Goal: Go to known website: Go to known website

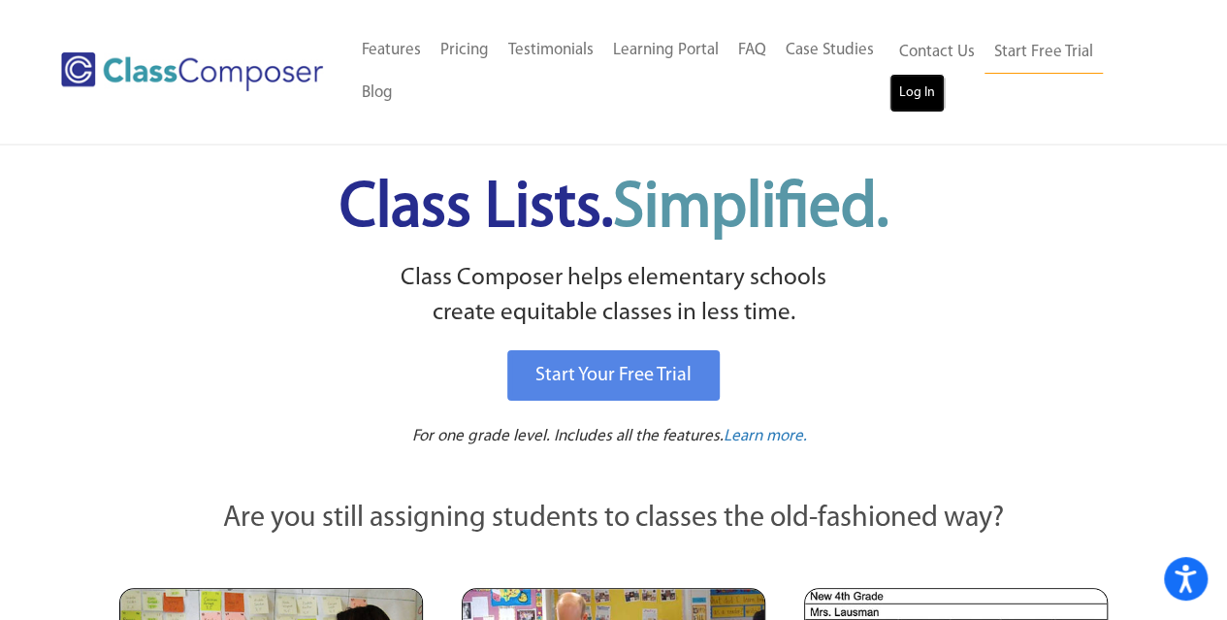
click at [923, 99] on link "Log In" at bounding box center [917, 93] width 55 height 39
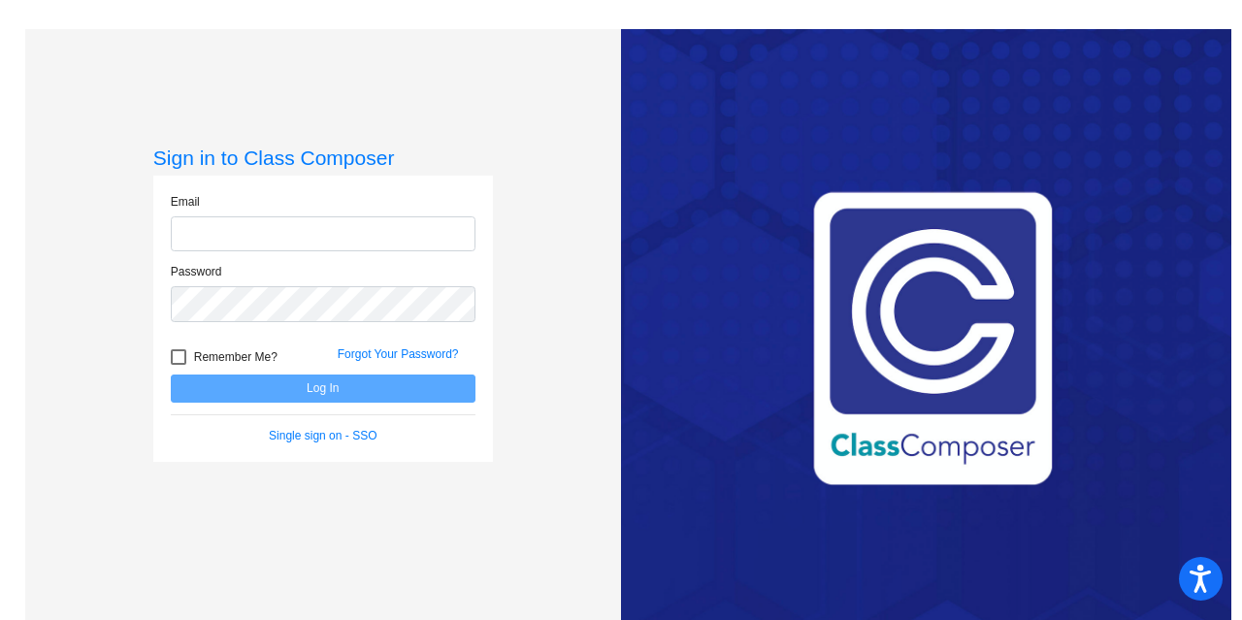
type input "[EMAIL_ADDRESS][DOMAIN_NAME]"
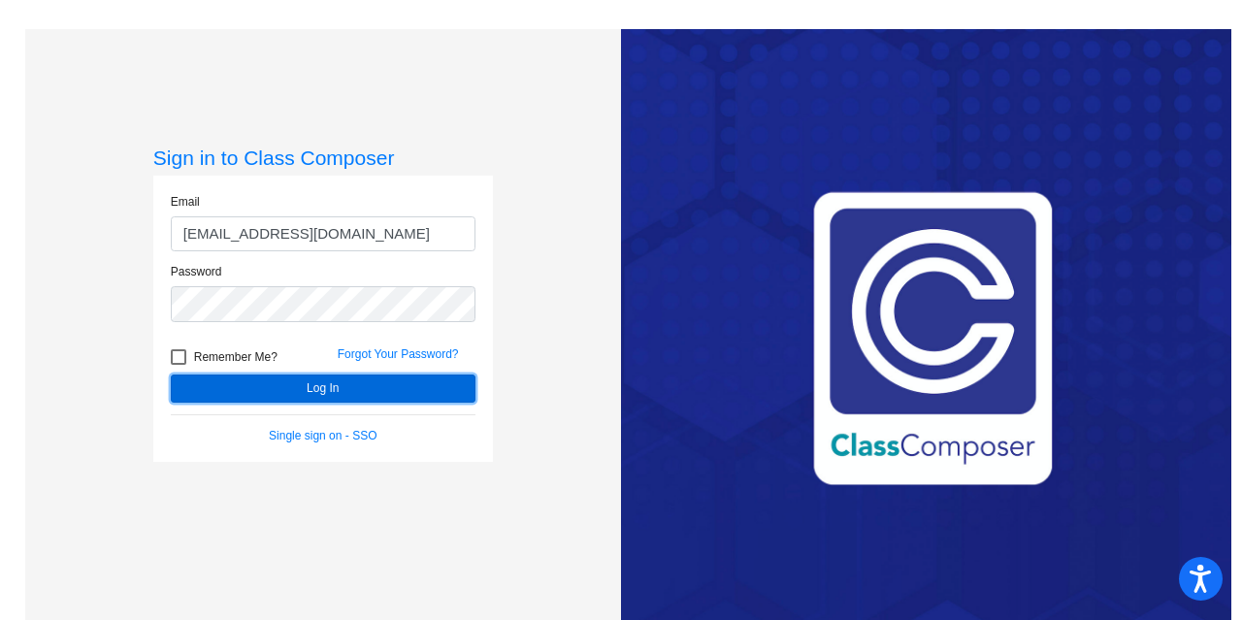
click at [331, 388] on button "Log In" at bounding box center [323, 388] width 305 height 28
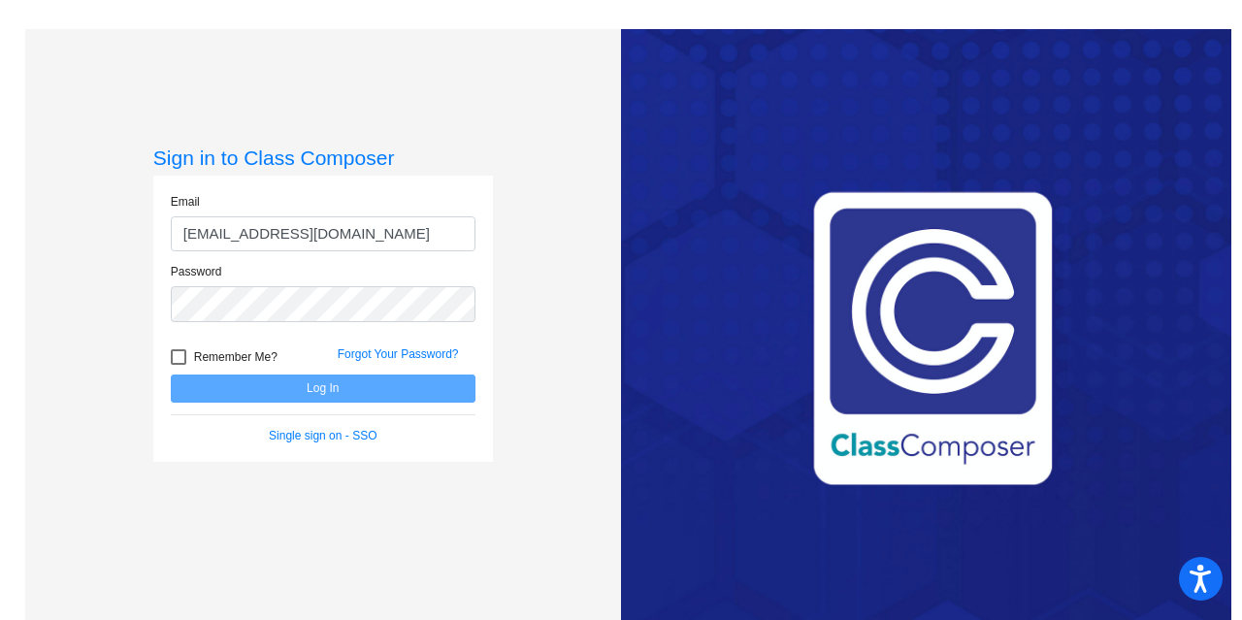
click at [549, 302] on div "Sign in to Class Composer Email [EMAIL_ADDRESS][DOMAIN_NAME] Password Remember …" at bounding box center [323, 339] width 596 height 620
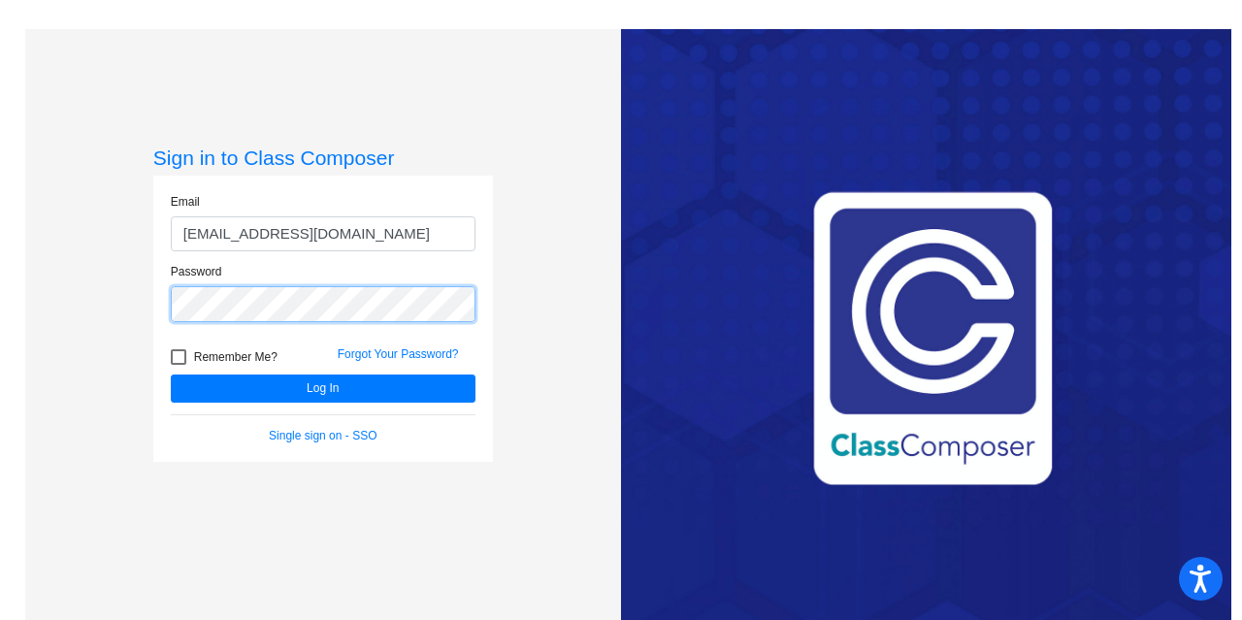
click at [171, 374] on button "Log In" at bounding box center [323, 388] width 305 height 28
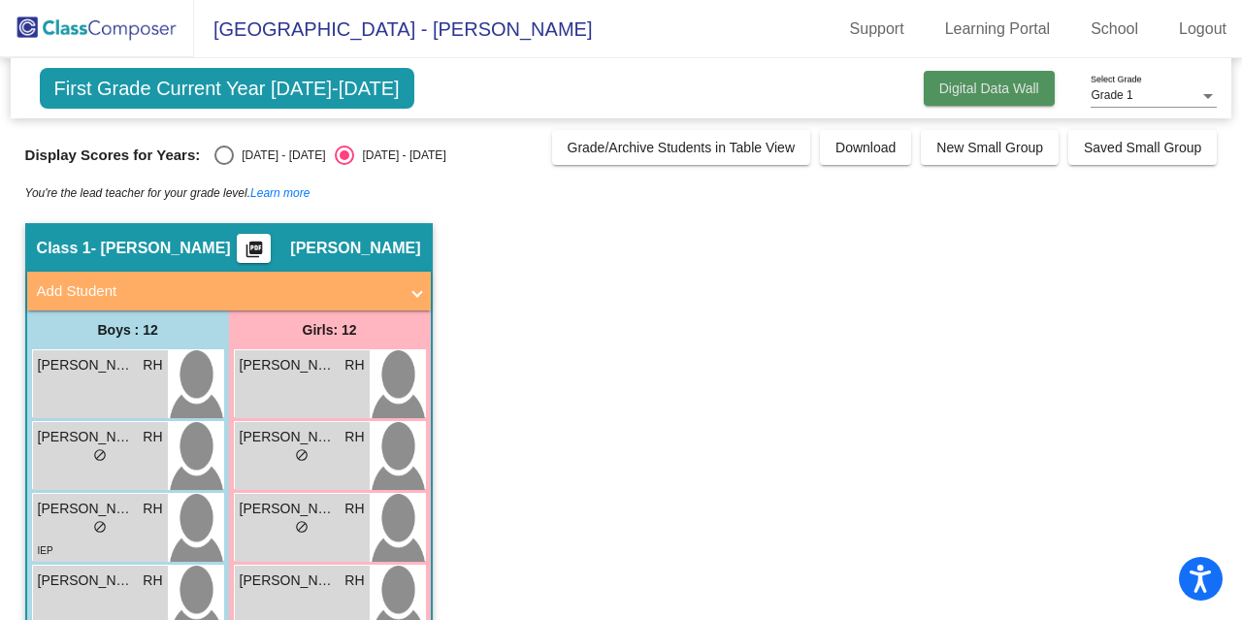
click at [1006, 92] on span "Digital Data Wall" at bounding box center [989, 89] width 100 height 16
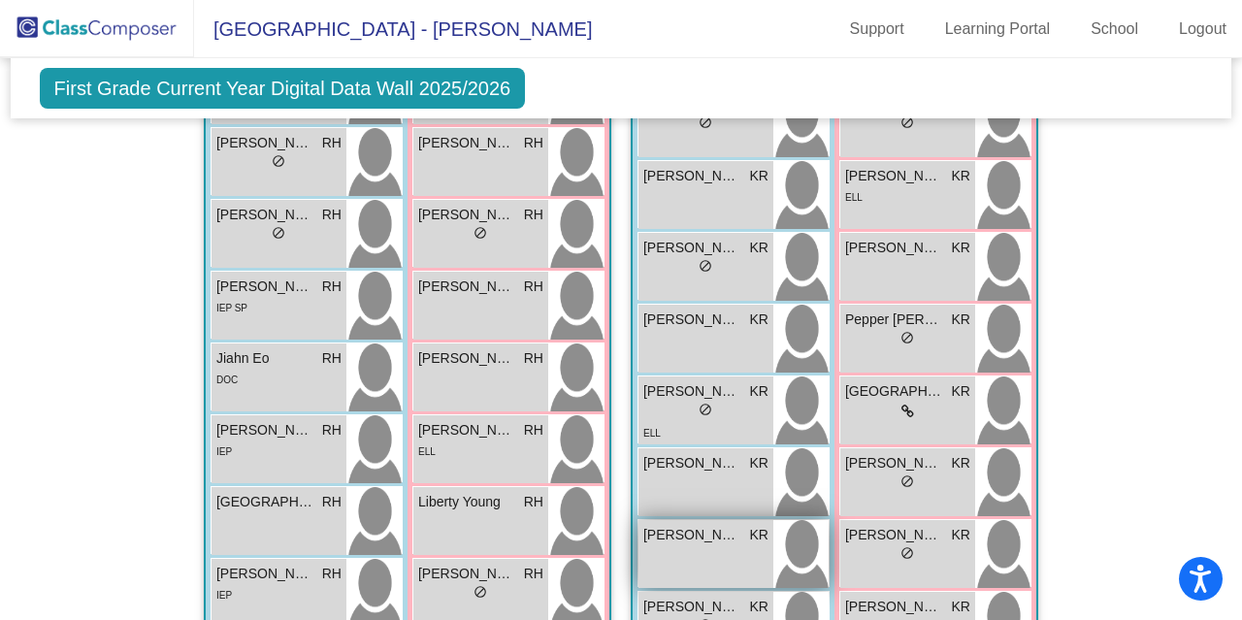
scroll to position [846, 0]
